Goal: Find specific page/section: Find specific page/section

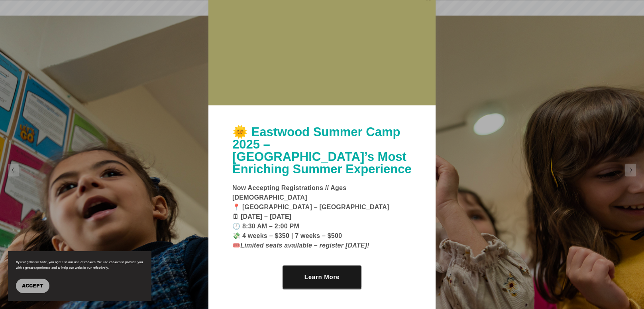
scroll to position [3517, 0]
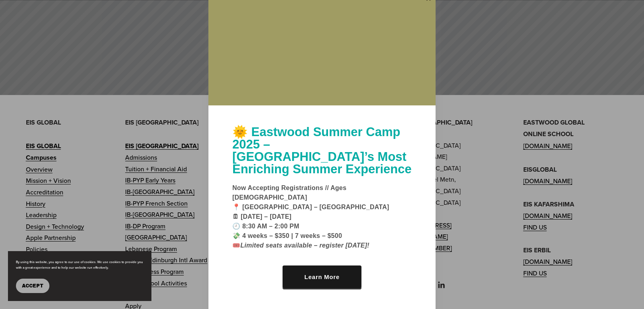
click at [503, 171] on div at bounding box center [322, 154] width 644 height 309
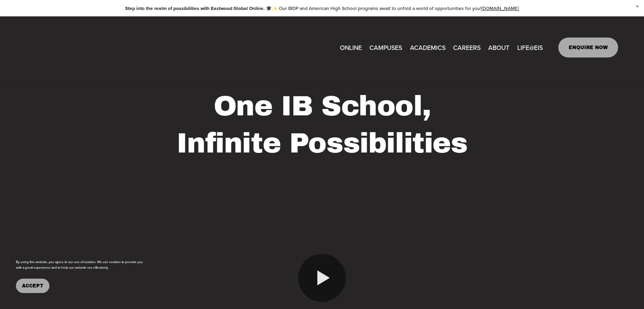
scroll to position [0, 0]
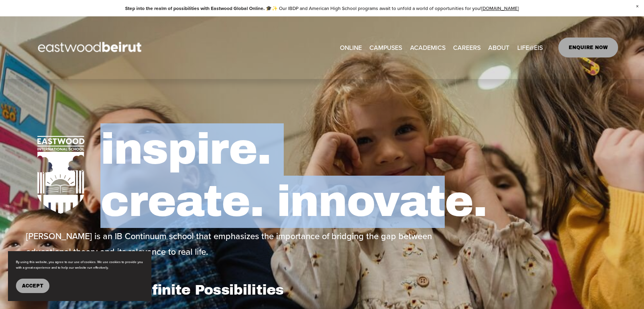
drag, startPoint x: 39, startPoint y: 159, endPoint x: 433, endPoint y: 215, distance: 398.4
click at [453, 211] on div "inspire. create. innovate. Eastwood is an IB Continuum school that emphasizes t…" at bounding box center [322, 203] width 644 height 207
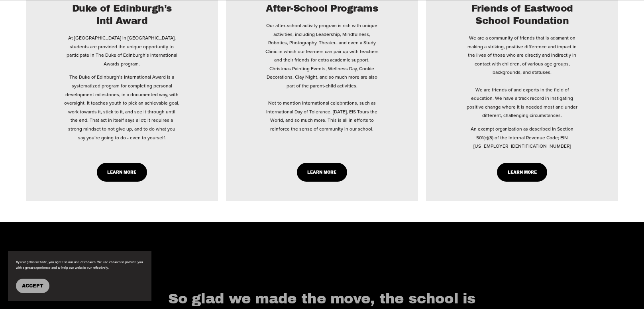
scroll to position [3570, 0]
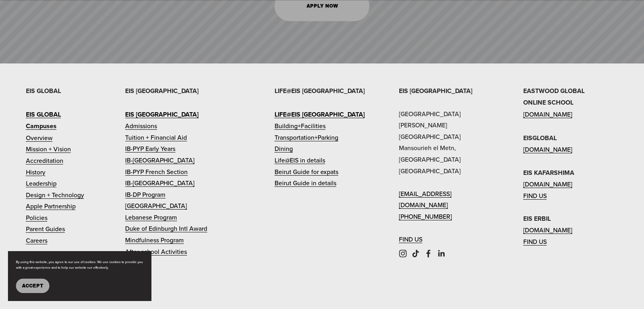
scroll to position [3548, 0]
click at [44, 122] on strong "Campuses" at bounding box center [41, 126] width 31 height 9
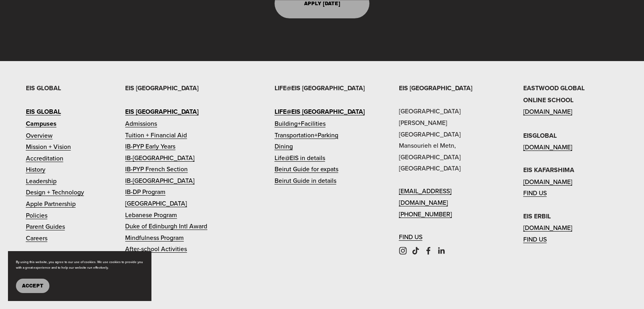
scroll to position [2318, 0]
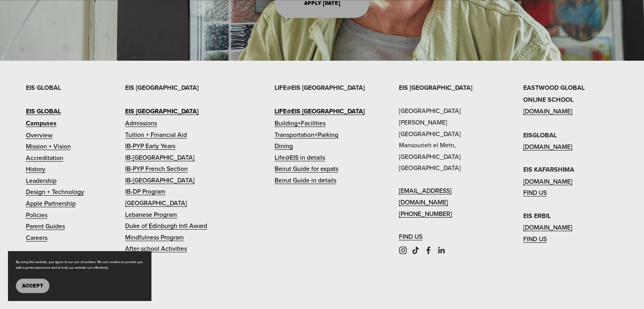
click at [23, 286] on span "Accept" at bounding box center [33, 286] width 22 height 6
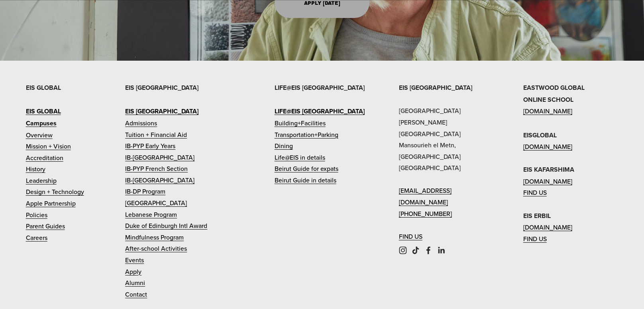
click at [41, 118] on strong "Campuses" at bounding box center [41, 122] width 31 height 9
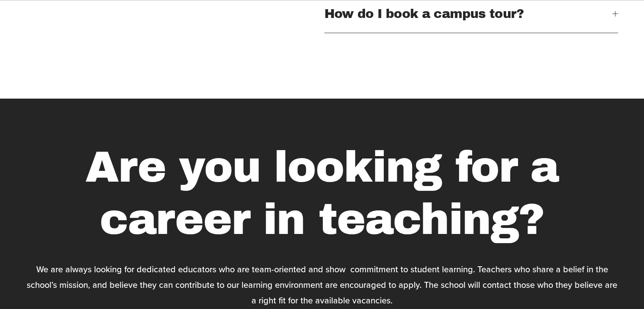
scroll to position [2312, 0]
